Goal: Transaction & Acquisition: Purchase product/service

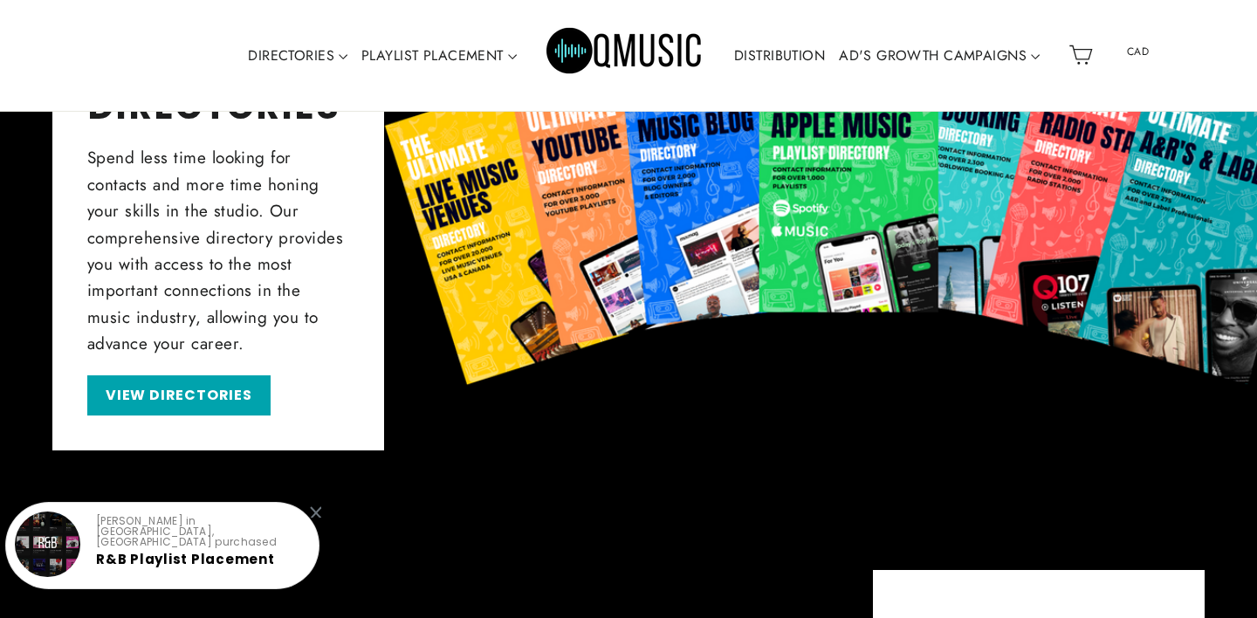
scroll to position [704, 0]
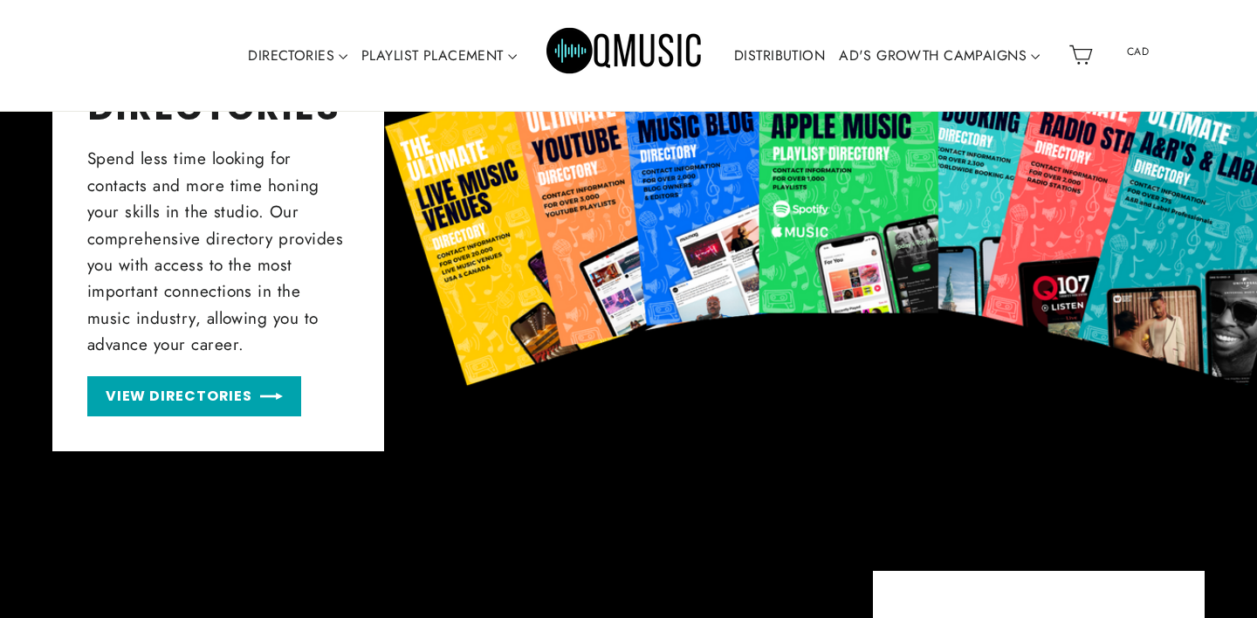
click at [224, 394] on link "VIEW DIRECTORIES" at bounding box center [194, 396] width 214 height 41
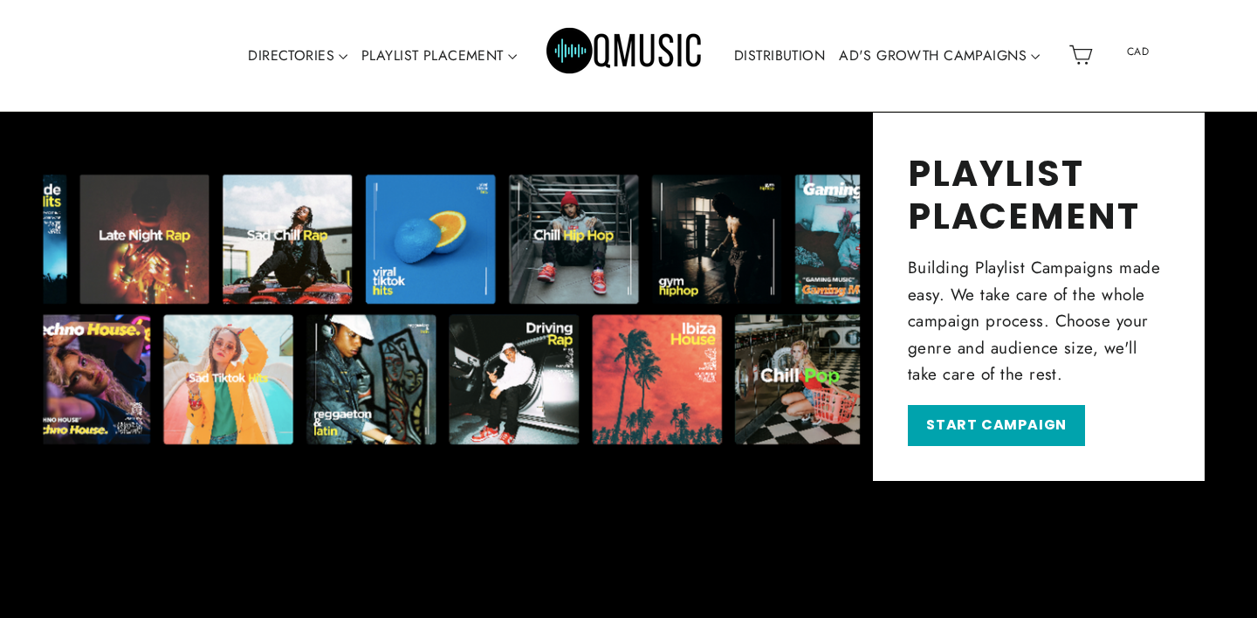
scroll to position [1164, 0]
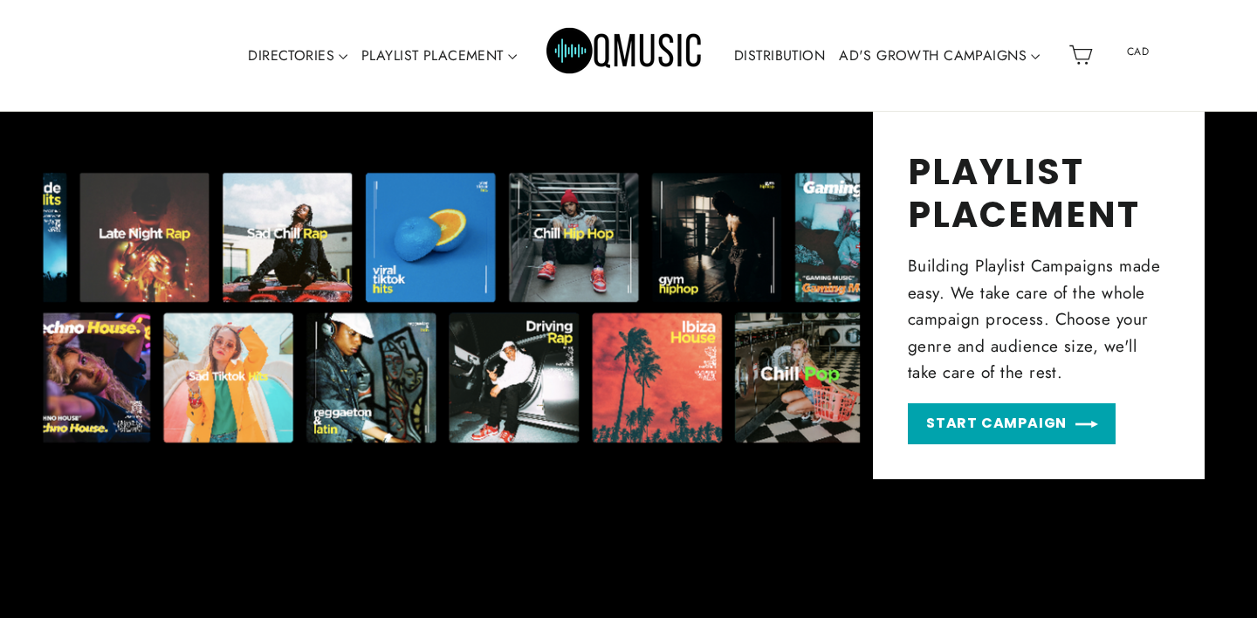
click at [981, 438] on link "START CAMPAIGN" at bounding box center [1012, 423] width 208 height 41
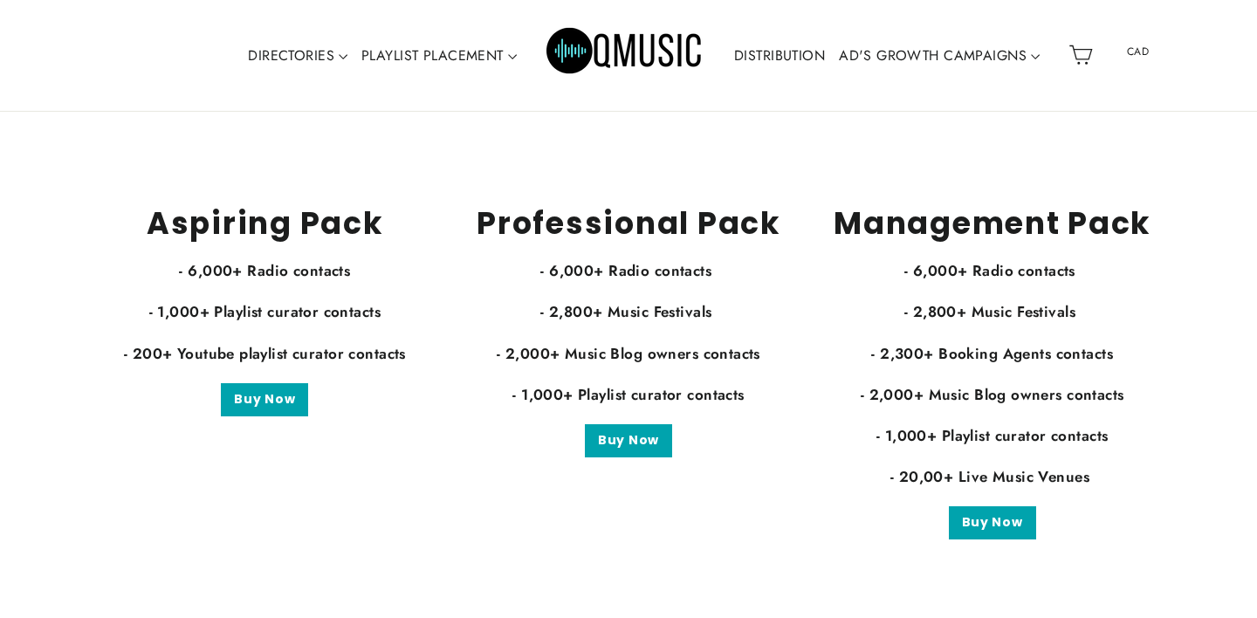
scroll to position [3372, 0]
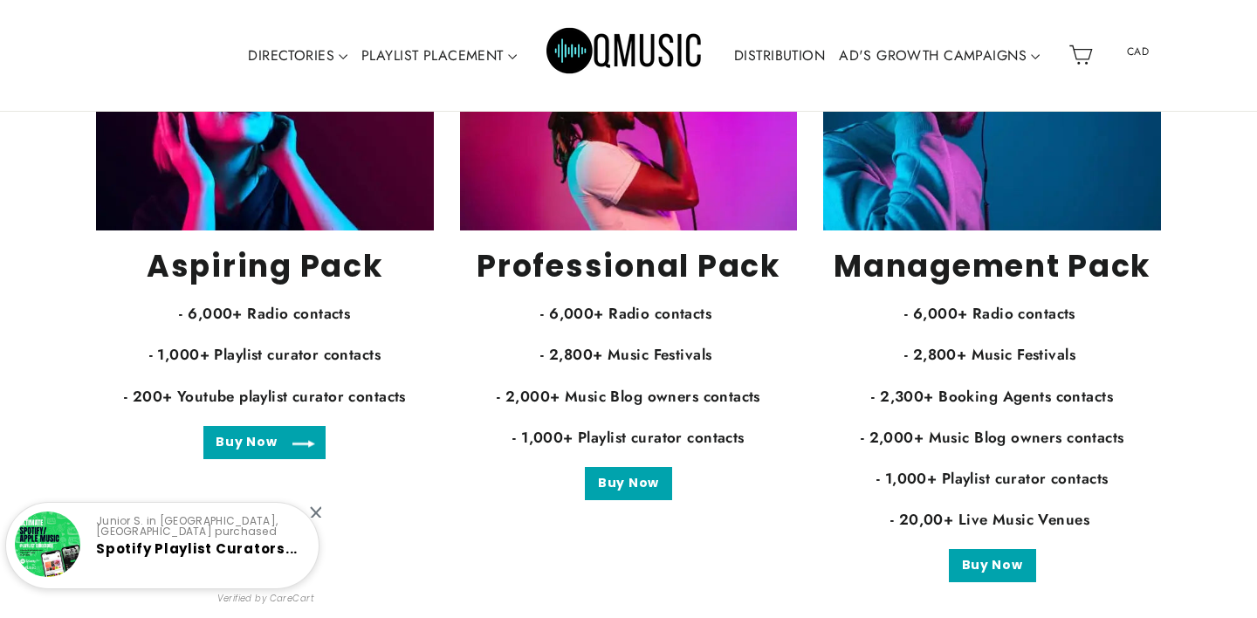
click at [263, 431] on link "Buy Now" at bounding box center [264, 442] width 122 height 33
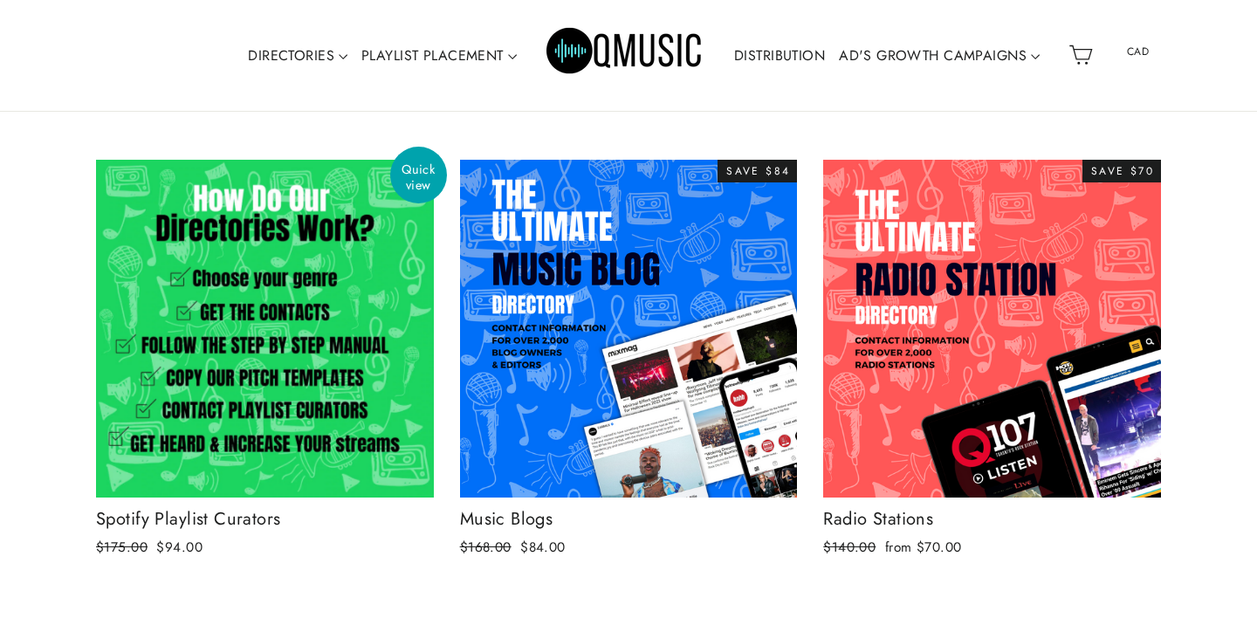
scroll to position [271, 0]
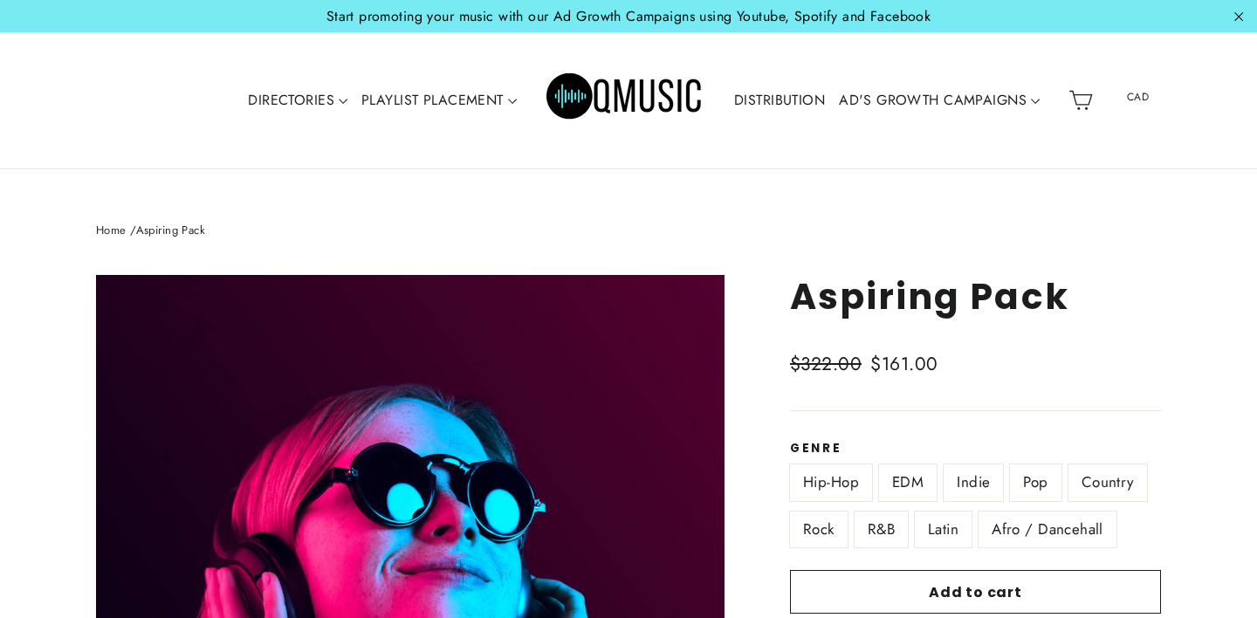
click at [851, 539] on div "Rock" at bounding box center [822, 535] width 65 height 46
click at [874, 539] on label "R&B" at bounding box center [881, 530] width 53 height 36
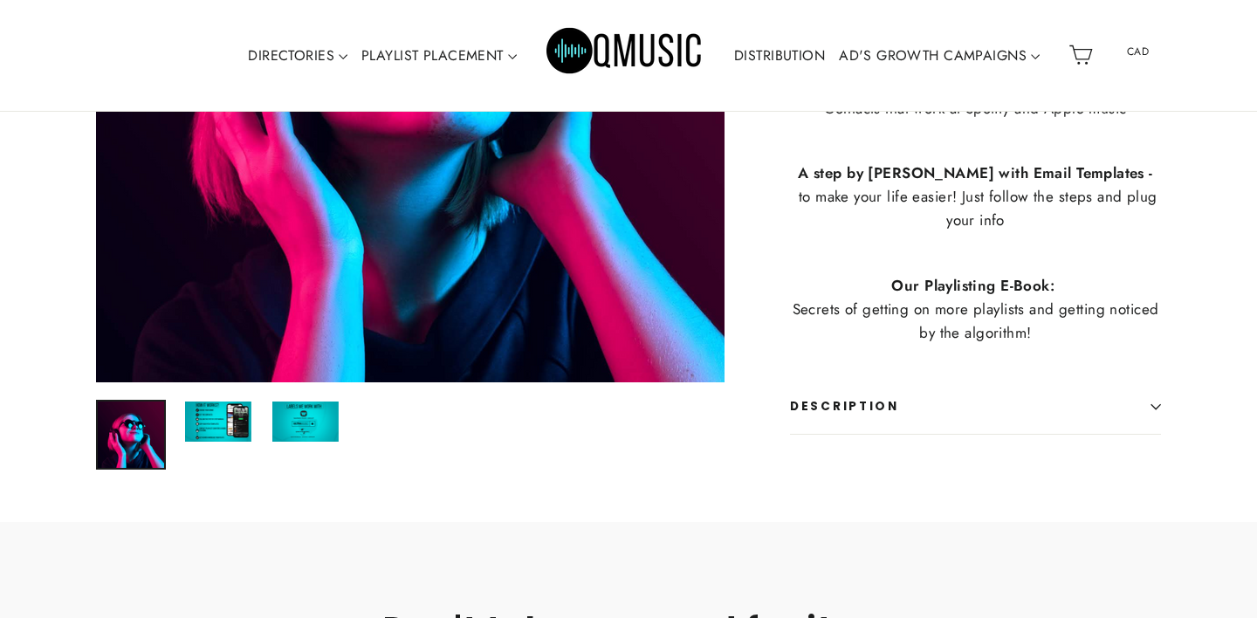
scroll to position [1318, 0]
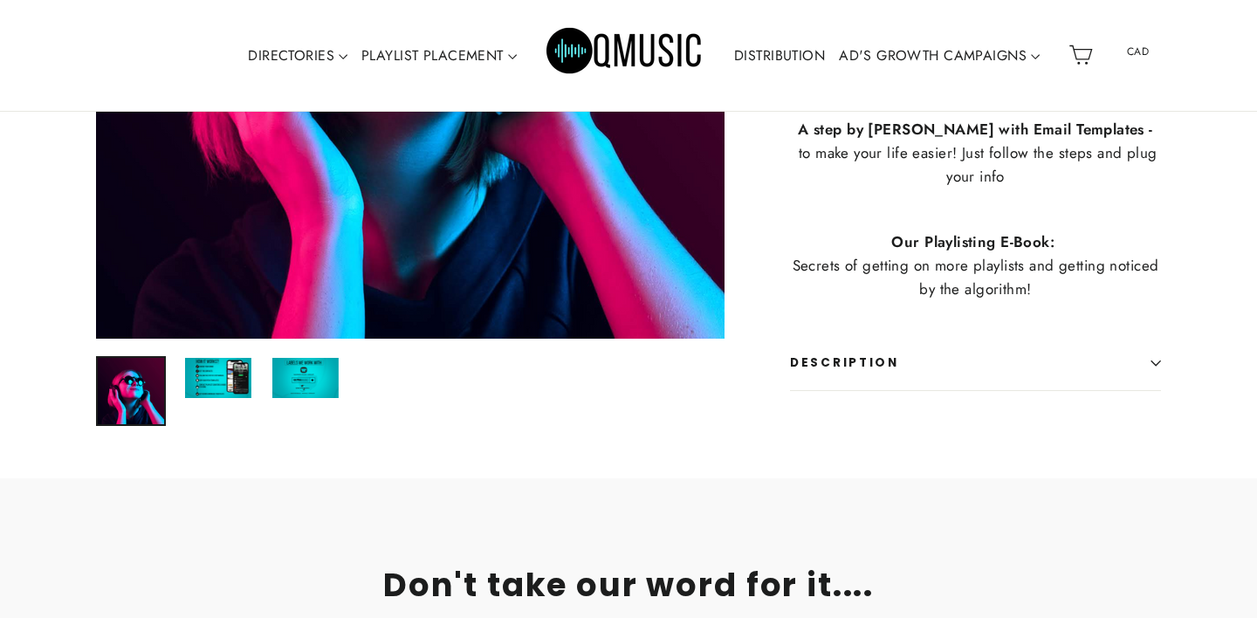
click at [1143, 382] on button "Description" at bounding box center [975, 363] width 371 height 54
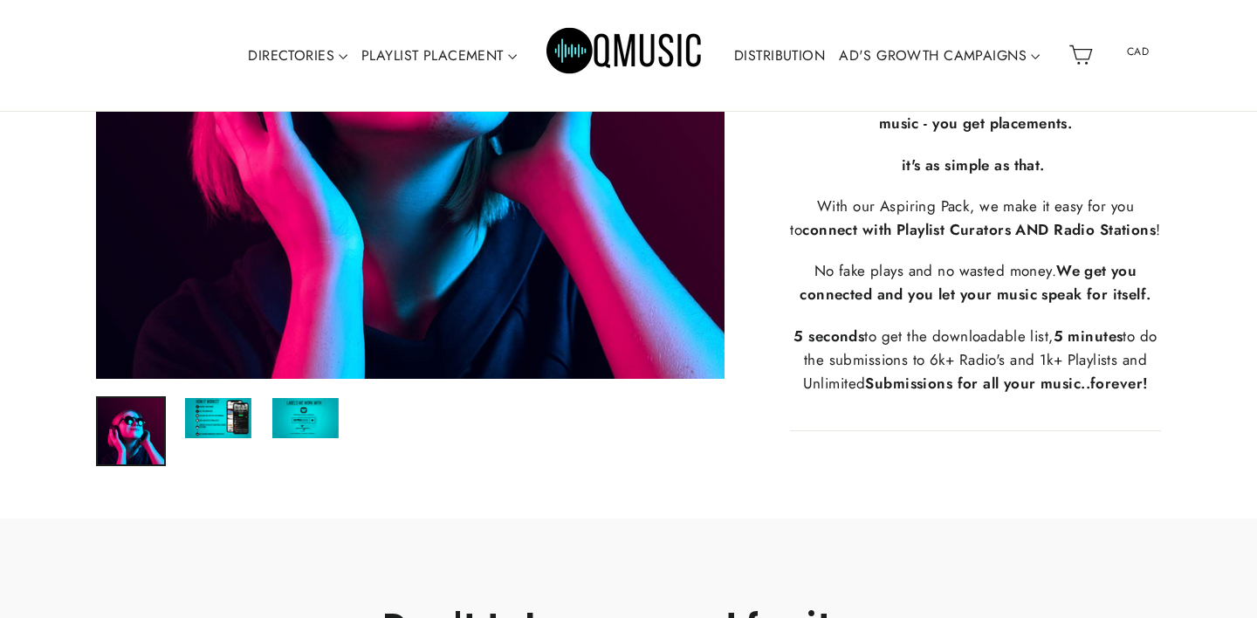
scroll to position [0, 0]
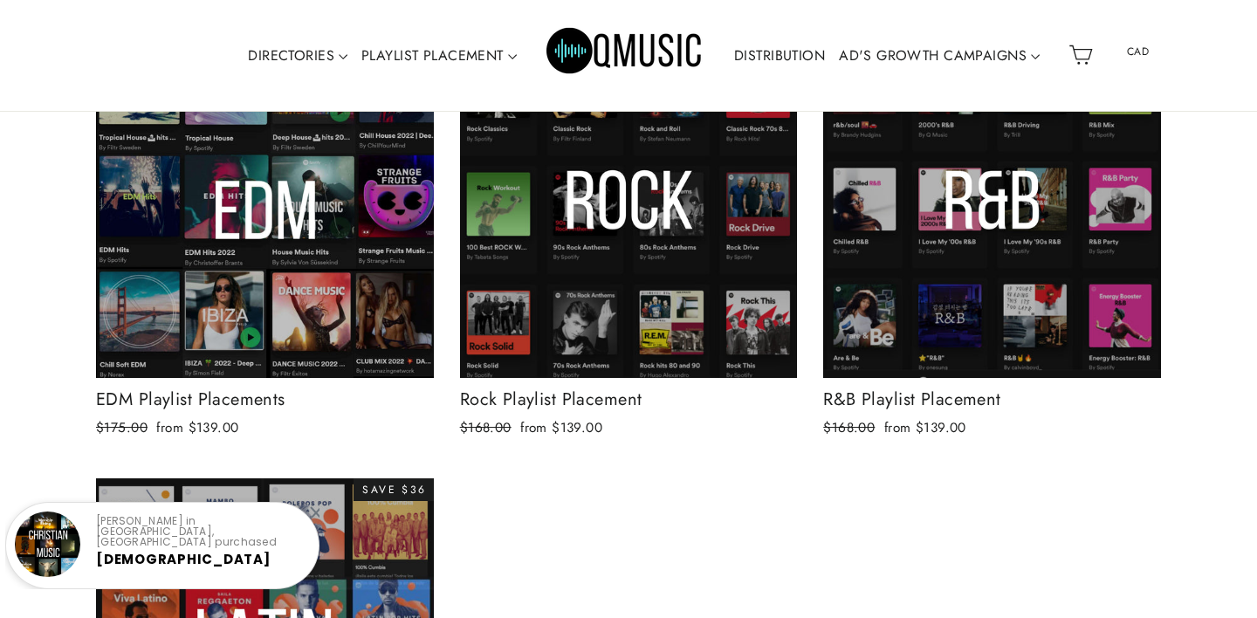
scroll to position [443, 0]
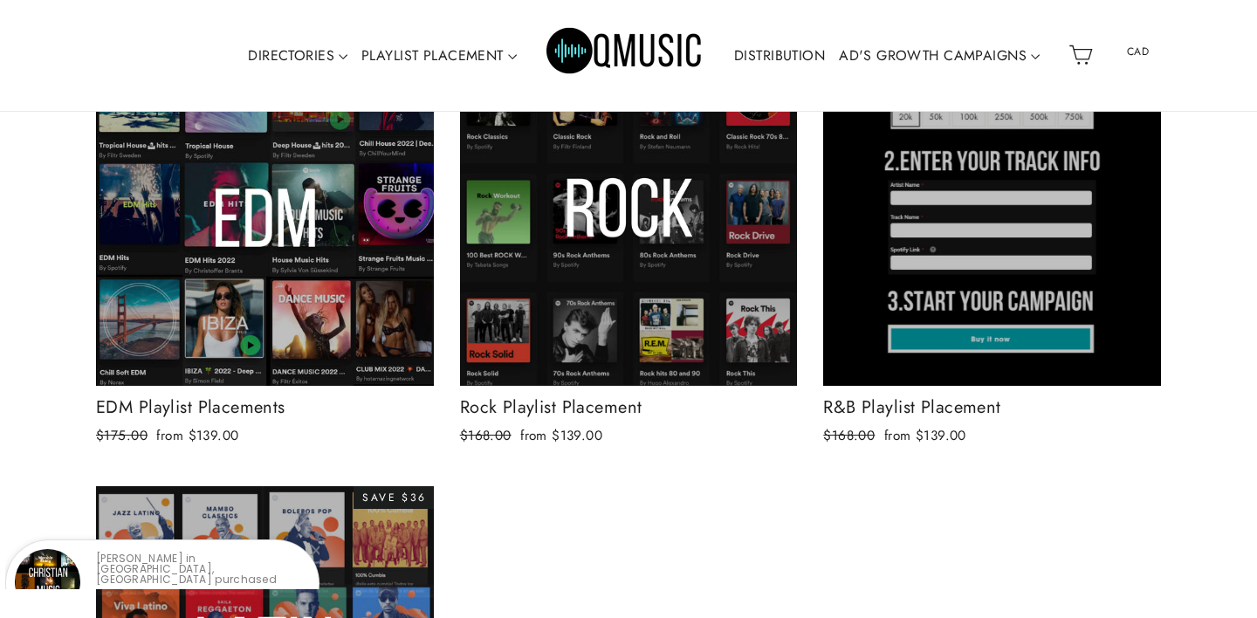
click at [1023, 303] on div at bounding box center [993, 217] width 340 height 340
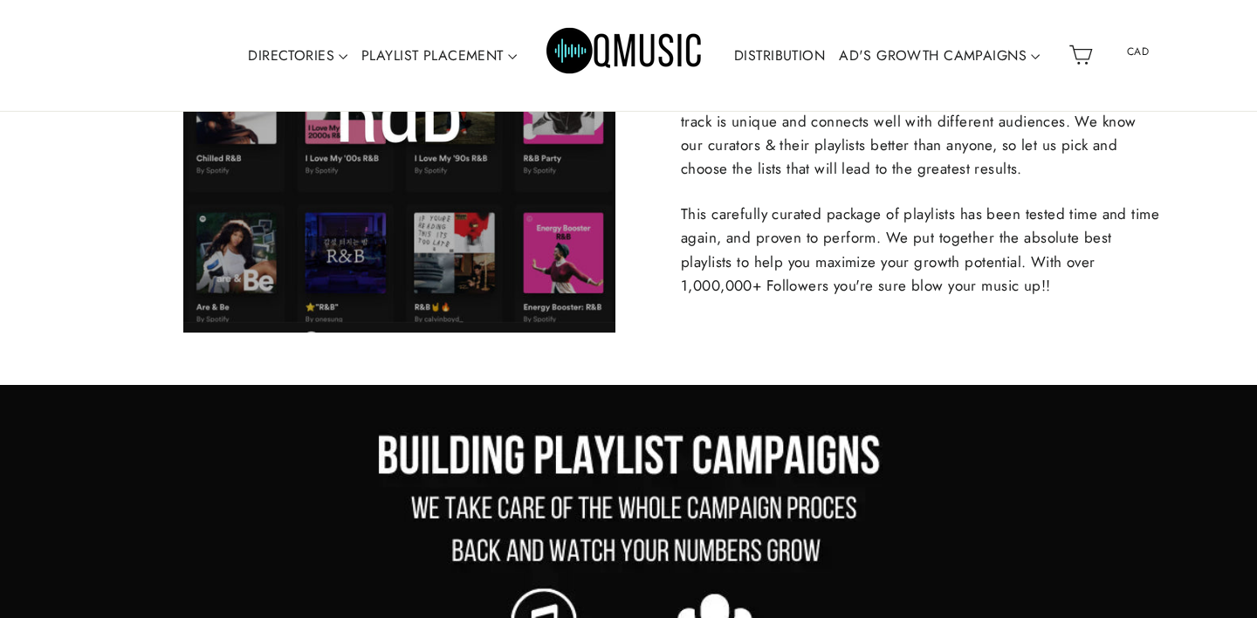
scroll to position [809, 0]
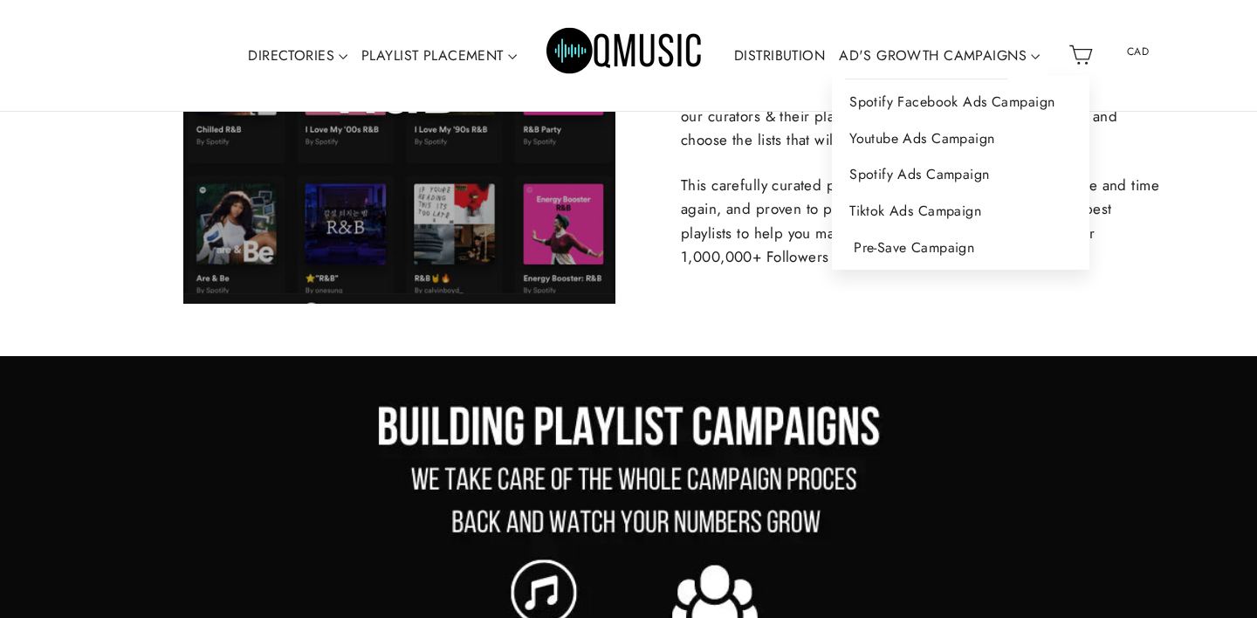
click at [945, 251] on link "Pre-Save Campaign" at bounding box center [961, 248] width 258 height 37
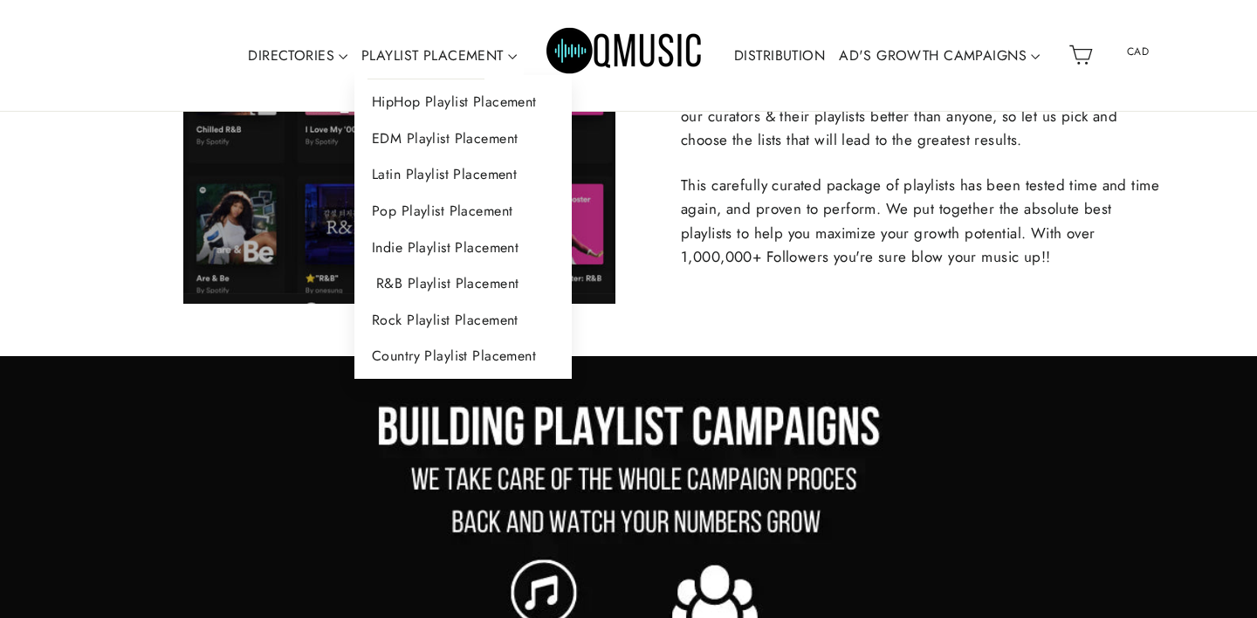
click at [425, 289] on link "R&B Playlist Placement" at bounding box center [462, 283] width 217 height 37
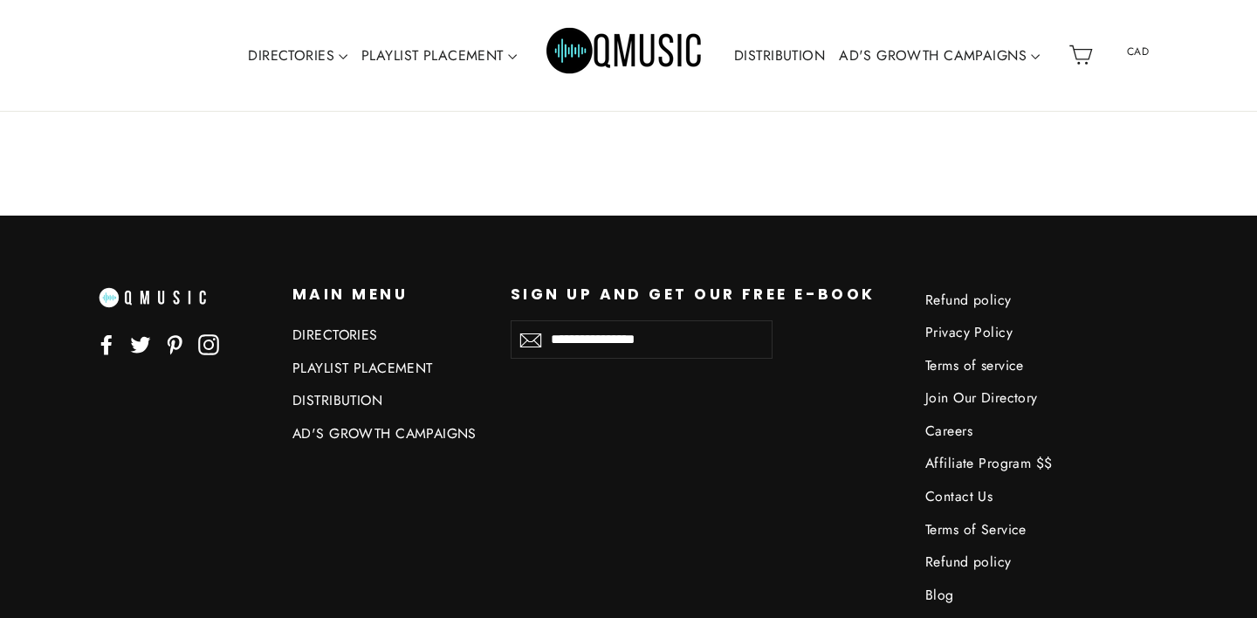
scroll to position [4068, 0]
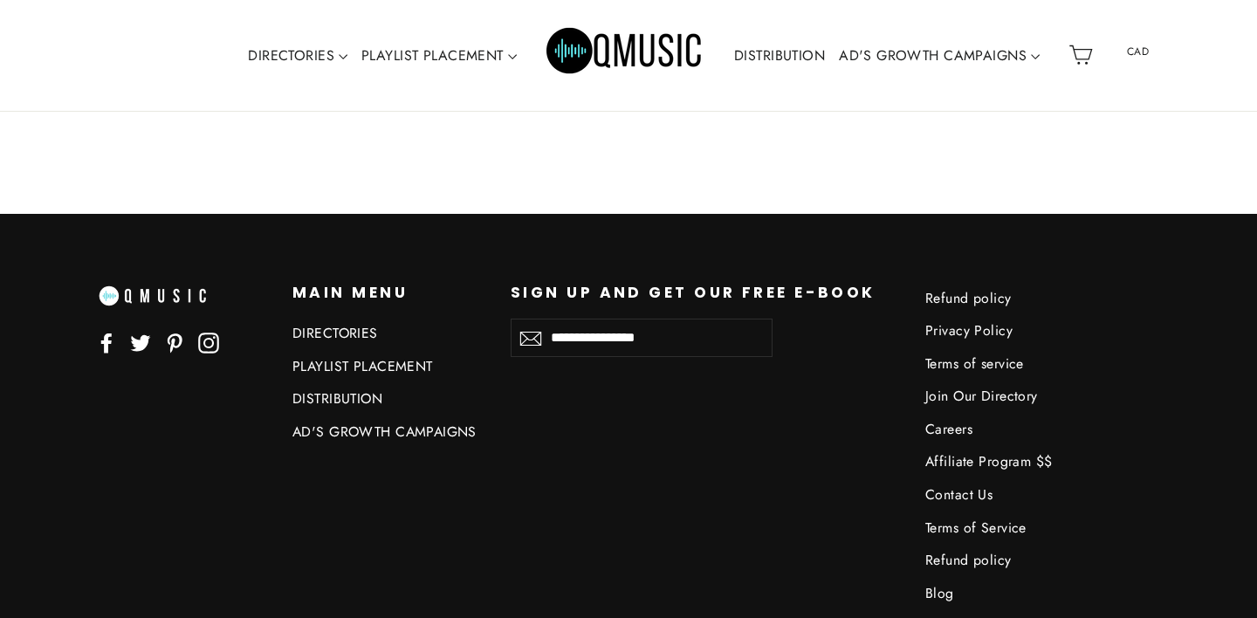
click at [967, 564] on link "Refund policy" at bounding box center [1022, 560] width 192 height 29
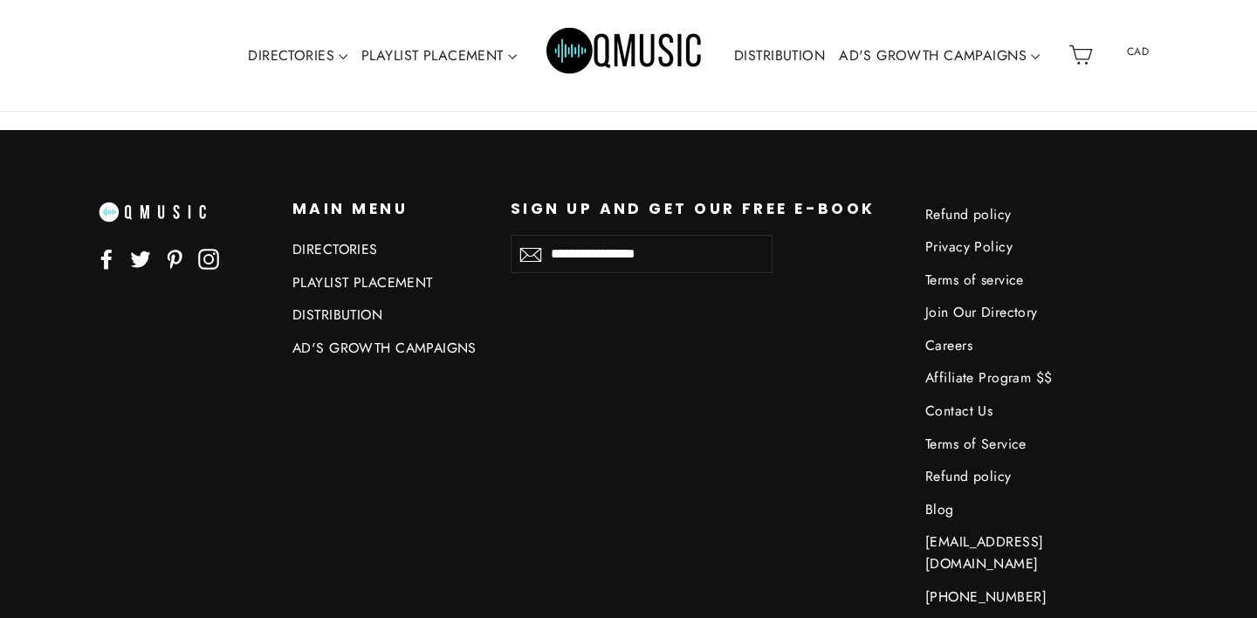
scroll to position [4151, 0]
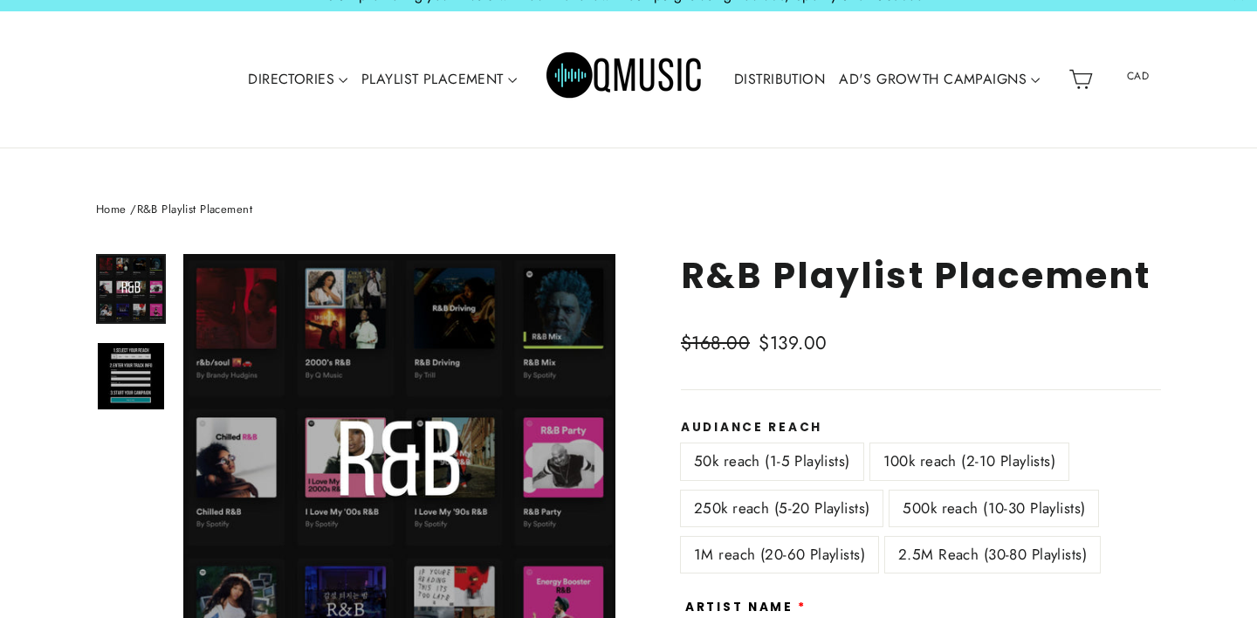
scroll to position [24, 0]
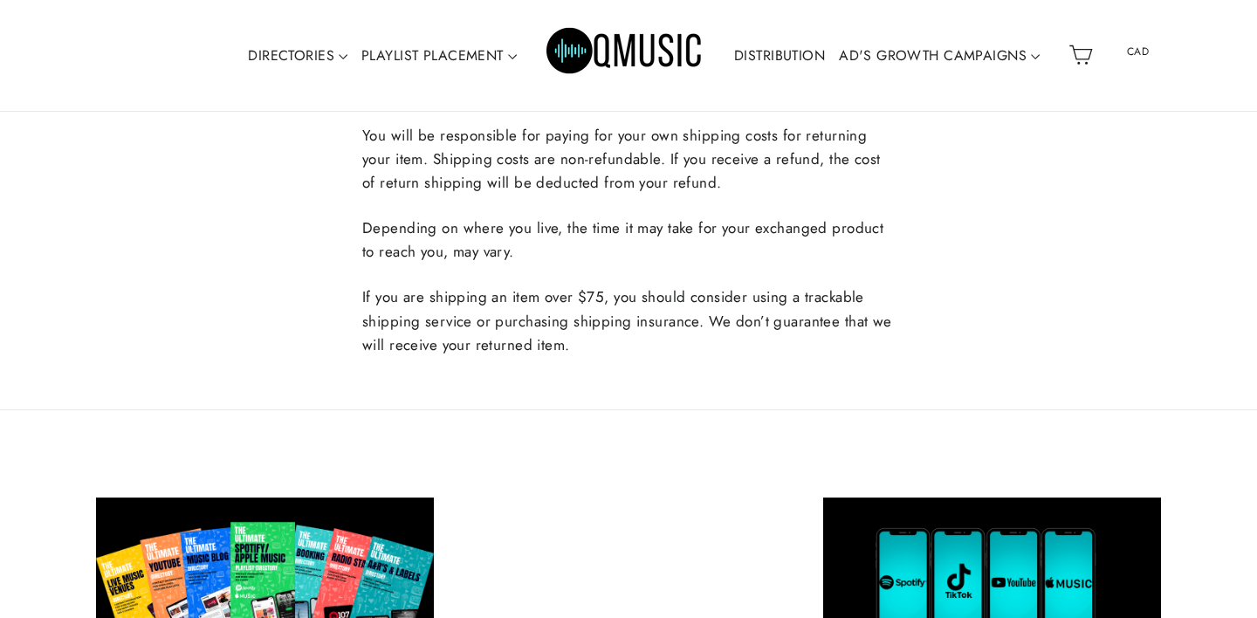
scroll to position [1759, 0]
